Goal: Task Accomplishment & Management: Use online tool/utility

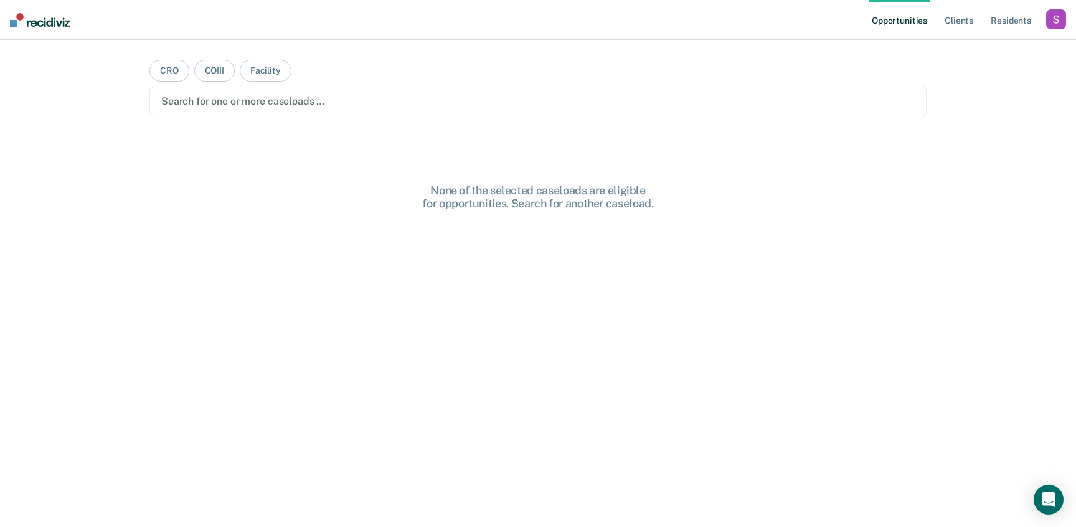
click at [1048, 23] on div "button" at bounding box center [1056, 19] width 20 height 20
click at [982, 49] on link "Profile" at bounding box center [1006, 50] width 100 height 11
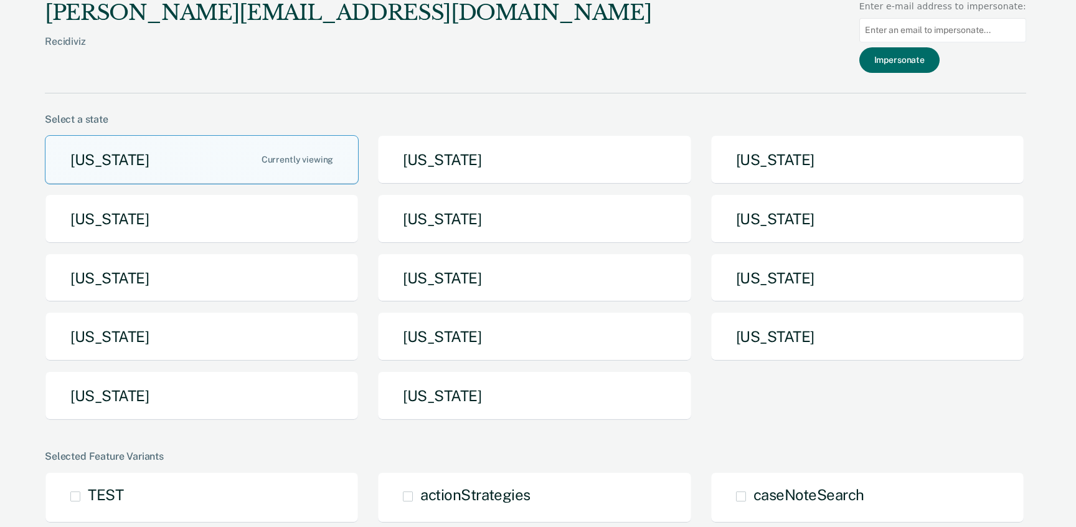
click at [998, 19] on input at bounding box center [942, 30] width 167 height 24
paste input "[PERSON_NAME][EMAIL_ADDRESS][PERSON_NAME][DOMAIN_NAME][US_STATE]"
type input "[PERSON_NAME][EMAIL_ADDRESS][PERSON_NAME][DOMAIN_NAME][US_STATE]"
click at [939, 57] on button "Impersonate" at bounding box center [899, 60] width 80 height 26
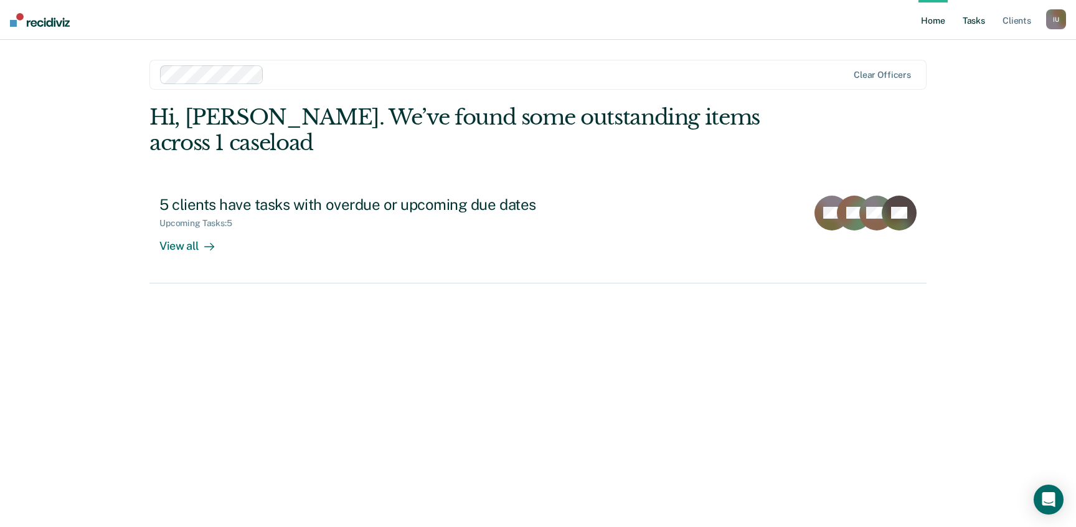
click at [972, 16] on link "Tasks" at bounding box center [973, 20] width 27 height 40
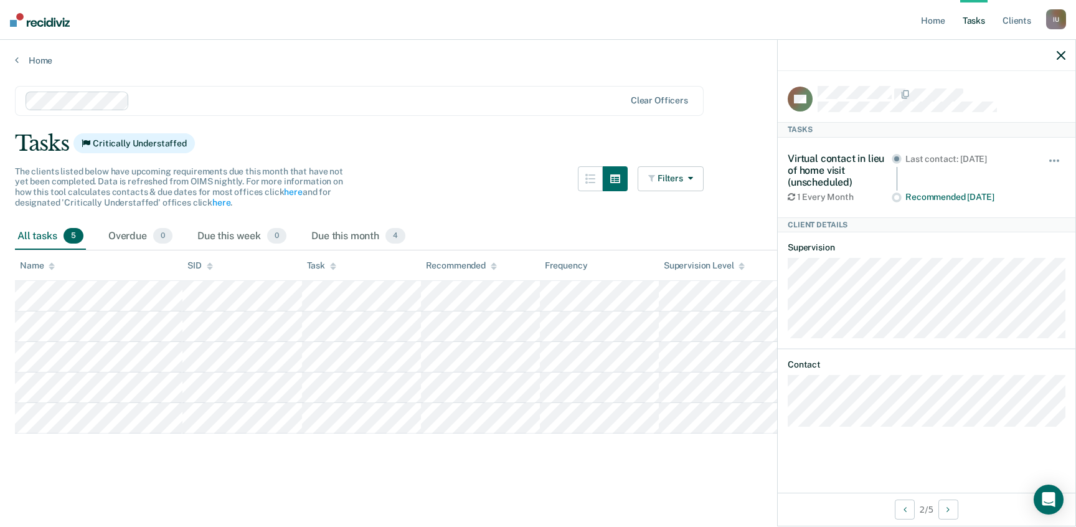
click at [299, 301] on tr at bounding box center [538, 296] width 1046 height 31
